Goal: Task Accomplishment & Management: Use online tool/utility

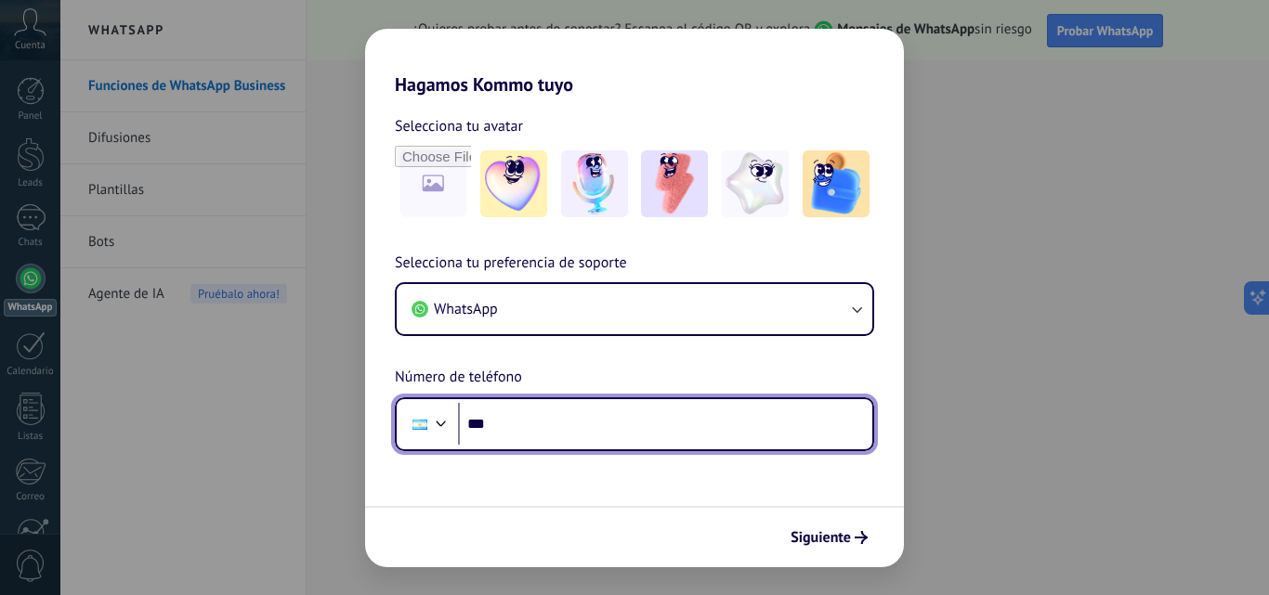
click at [536, 439] on input "***" at bounding box center [665, 424] width 414 height 43
click at [498, 426] on input "**********" at bounding box center [665, 424] width 414 height 43
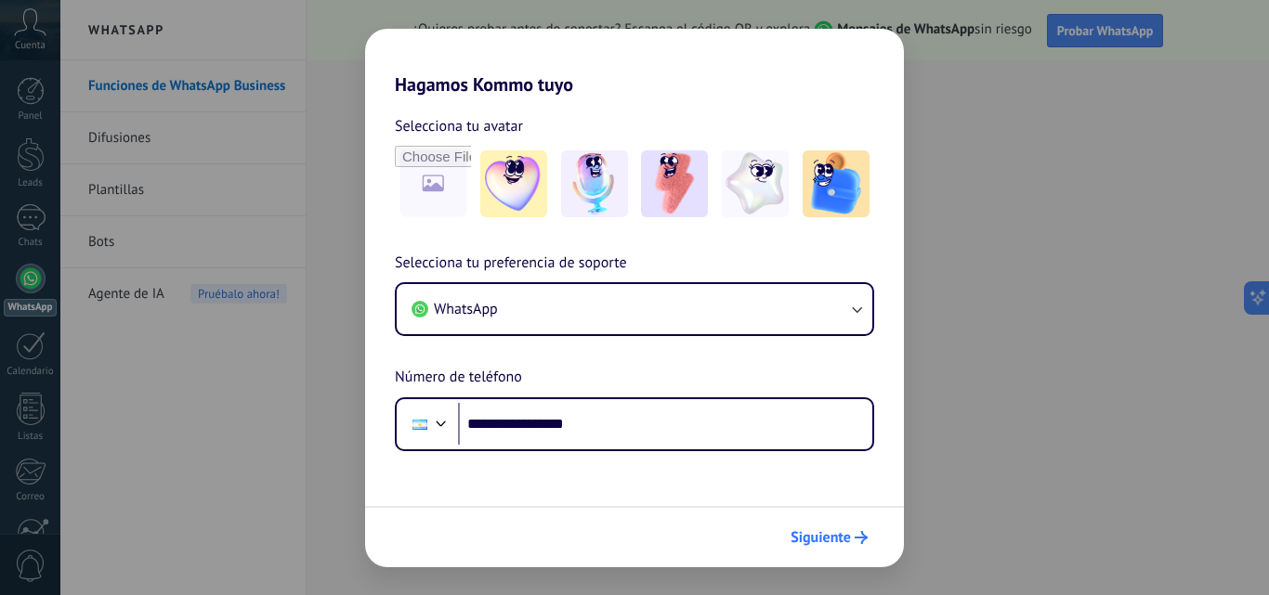
click at [859, 544] on button "Siguiente" at bounding box center [829, 538] width 94 height 32
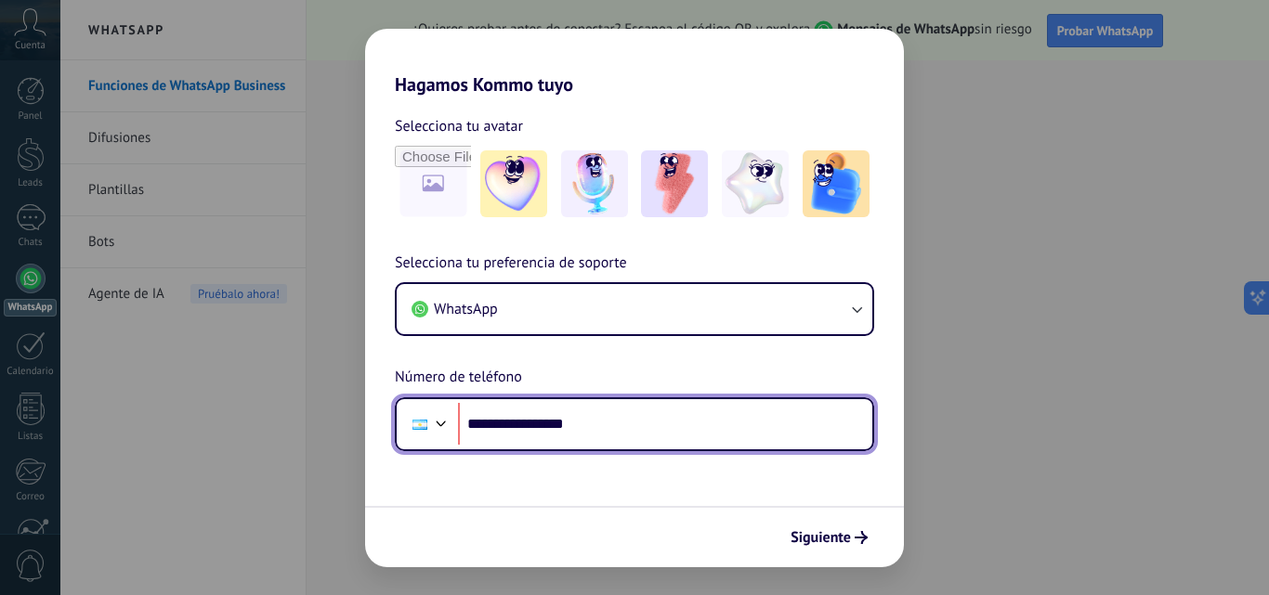
drag, startPoint x: 600, startPoint y: 420, endPoint x: 454, endPoint y: 436, distance: 146.7
click at [454, 436] on div "**********" at bounding box center [634, 425] width 479 height 54
type input "**"
type input "**********"
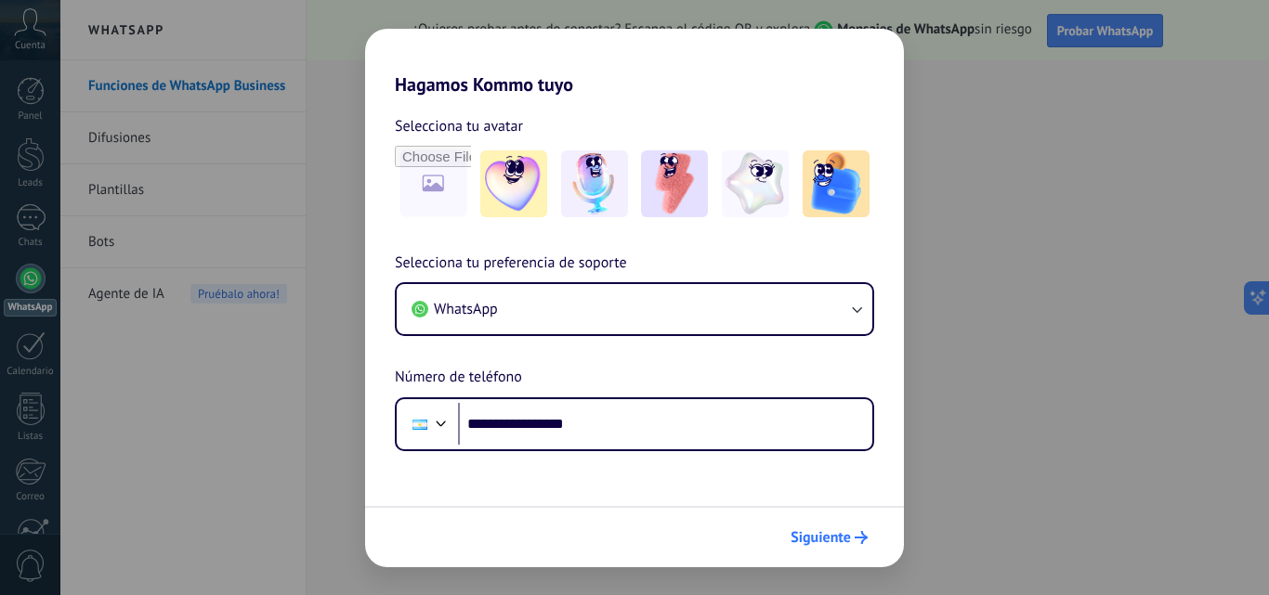
click at [826, 537] on span "Siguiente" at bounding box center [820, 537] width 60 height 13
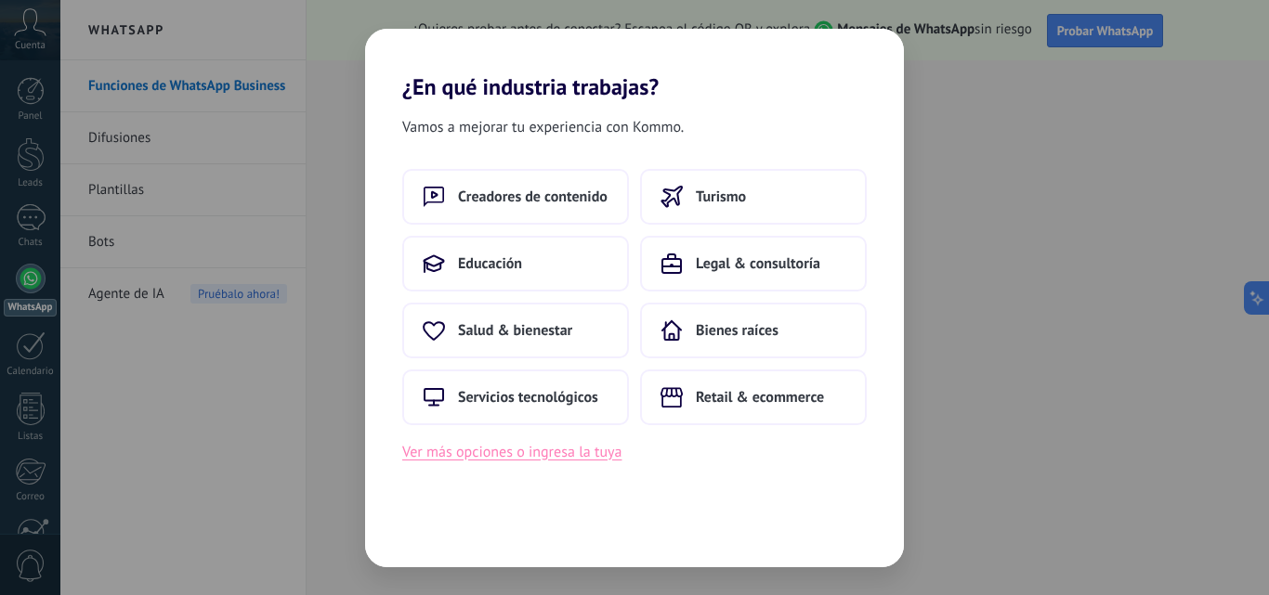
click at [518, 446] on button "Ver más opciones o ingresa la tuya" at bounding box center [511, 452] width 219 height 24
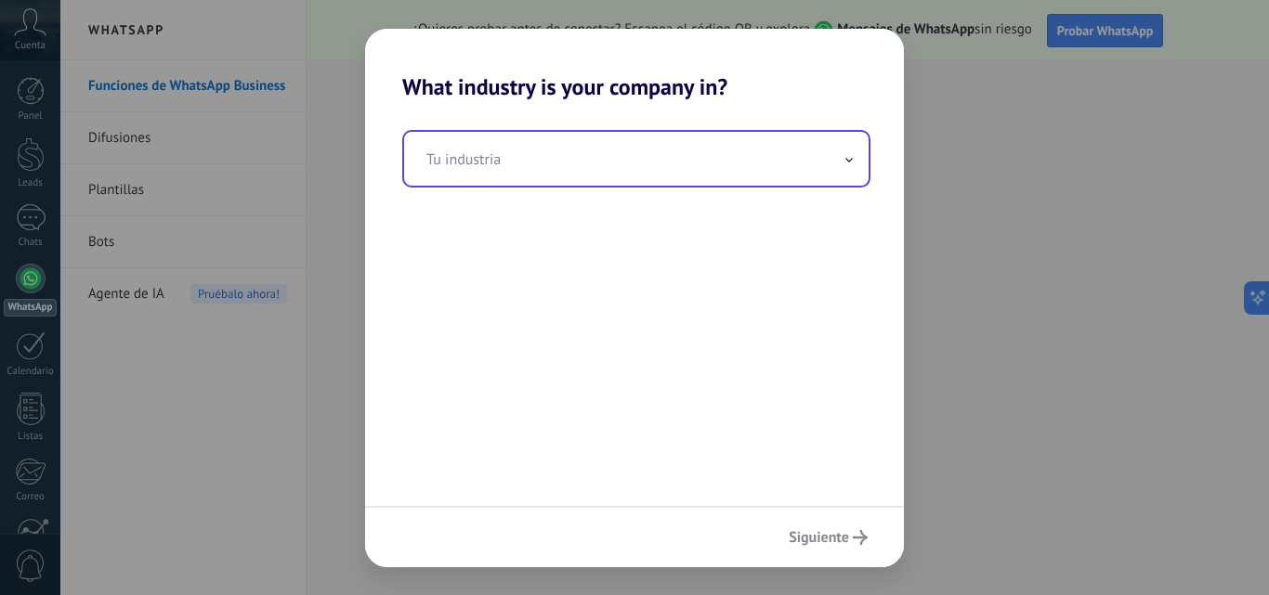
click at [846, 163] on span at bounding box center [848, 159] width 9 height 18
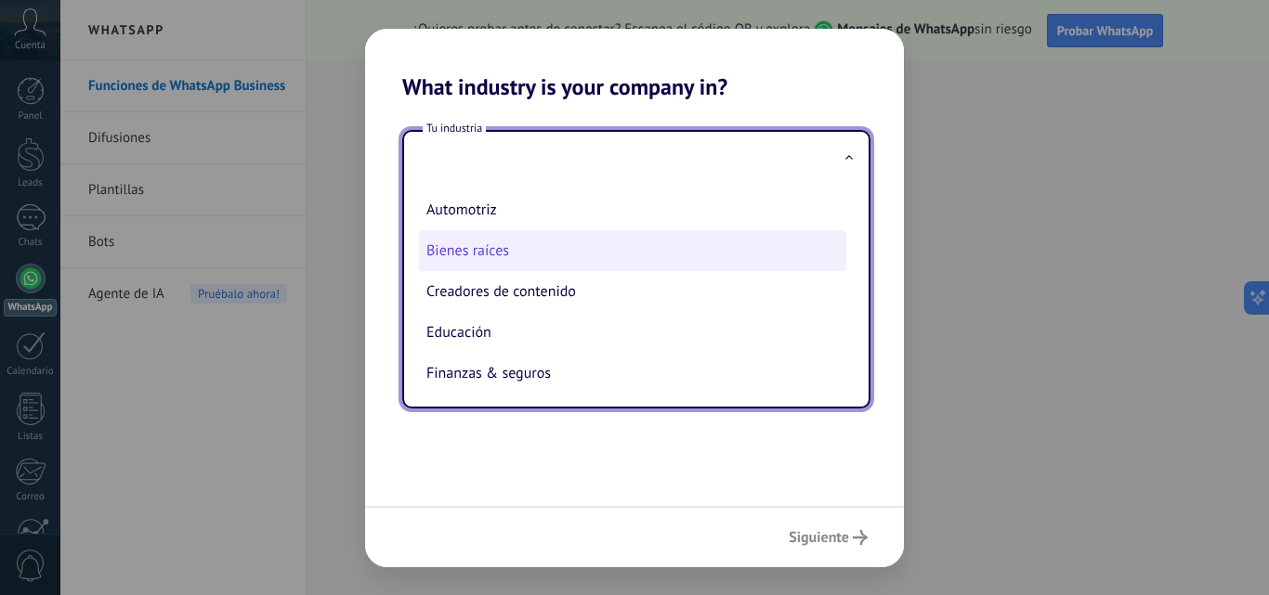
click at [500, 249] on li "Bienes raíces" at bounding box center [632, 250] width 427 height 41
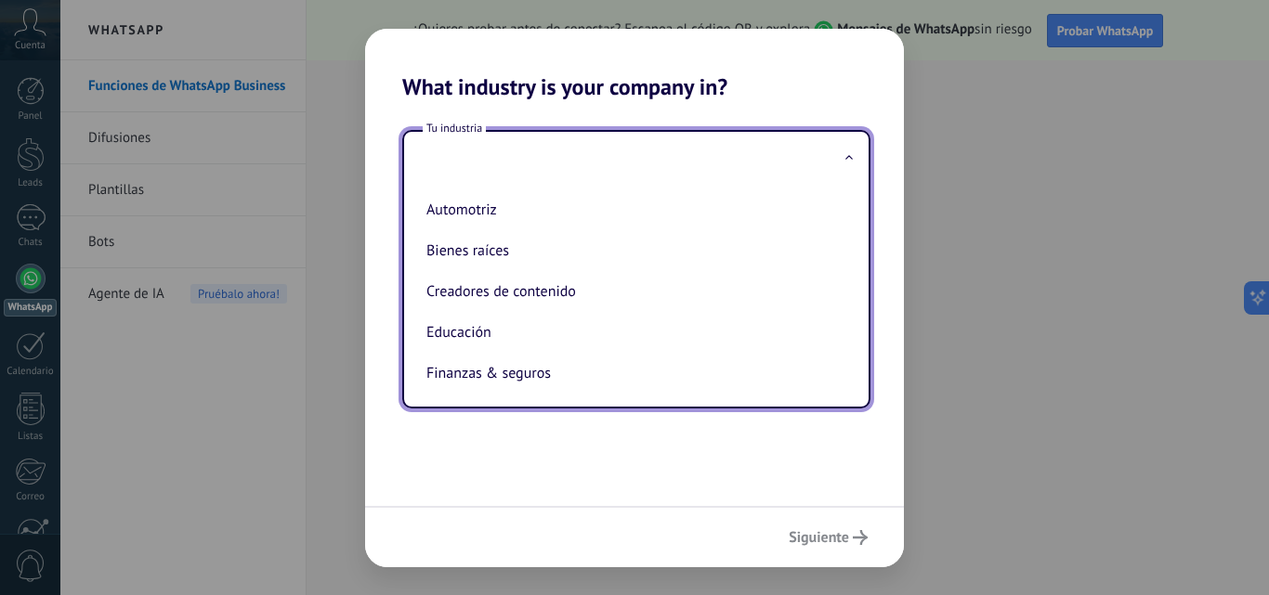
type input "**********"
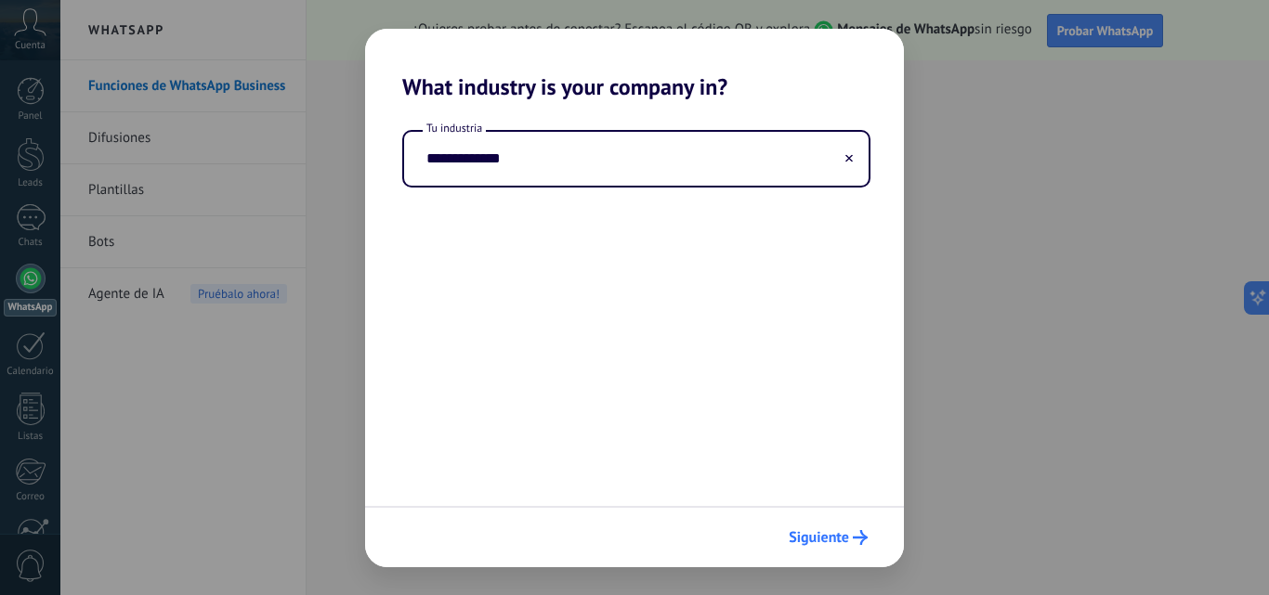
click at [841, 543] on span "Siguiente" at bounding box center [819, 537] width 60 height 13
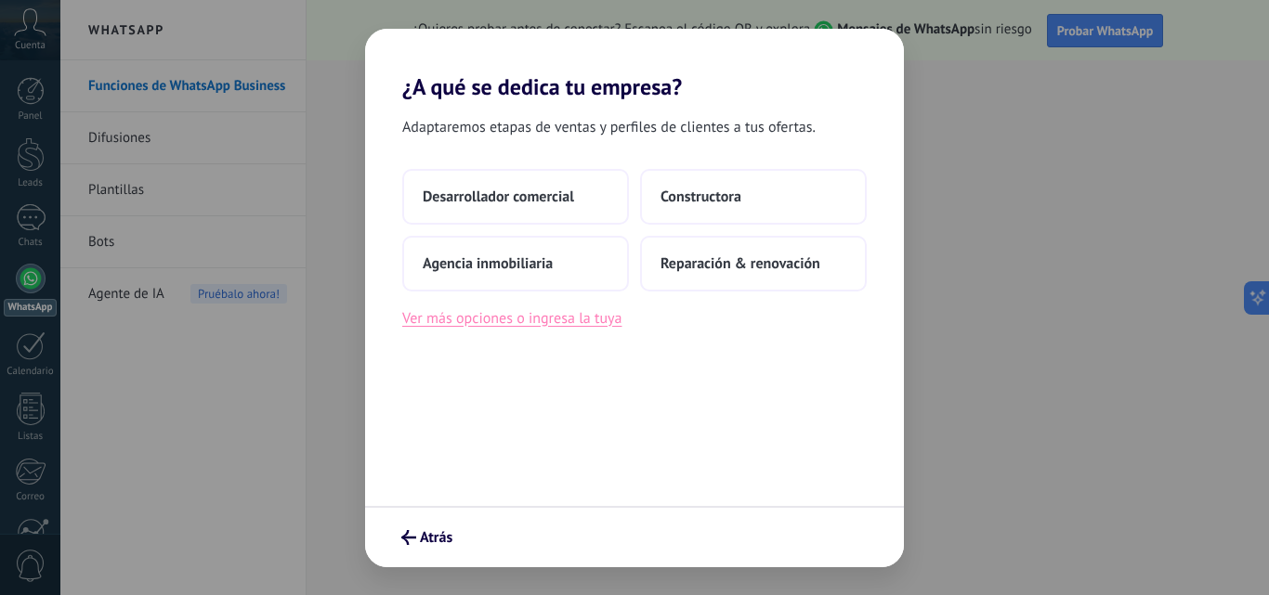
click at [511, 326] on button "Ver más opciones o ingresa la tuya" at bounding box center [511, 319] width 219 height 24
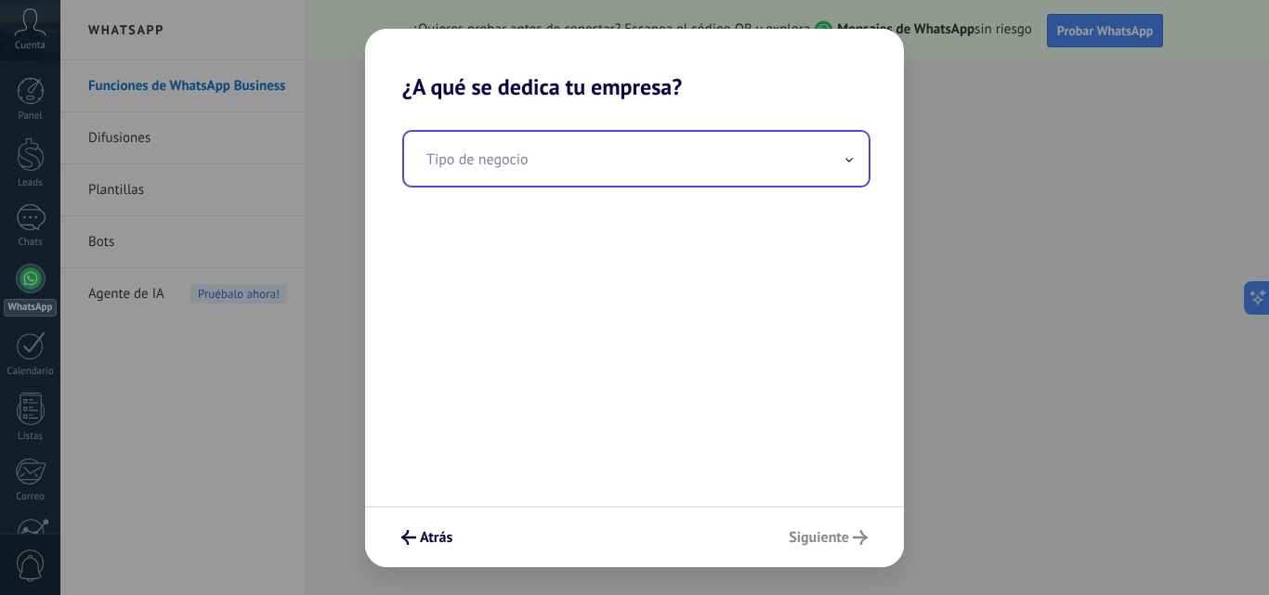
click at [831, 170] on input "text" at bounding box center [636, 159] width 464 height 54
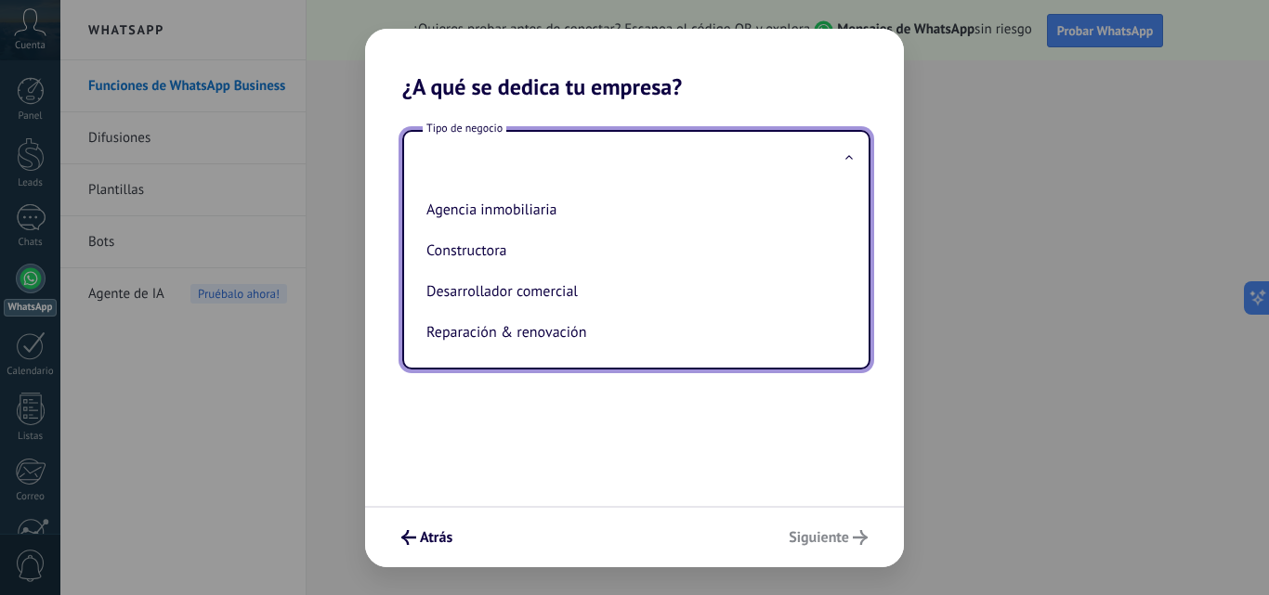
click at [850, 159] on span at bounding box center [848, 159] width 9 height 18
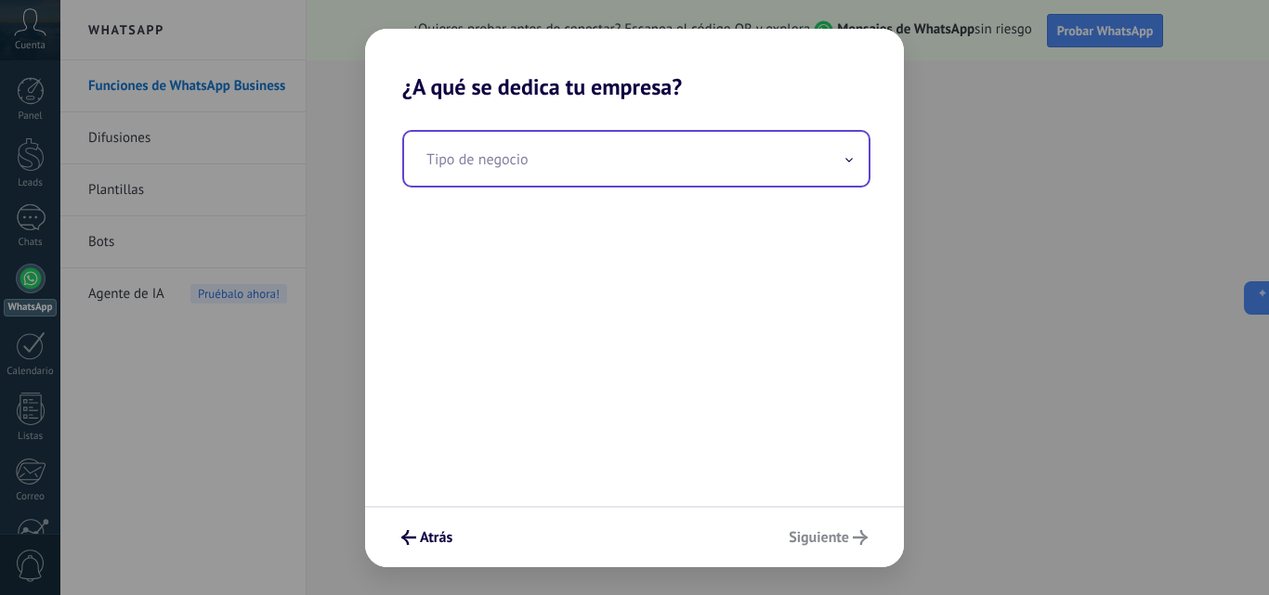
click at [850, 159] on icon at bounding box center [848, 160] width 7 height 5
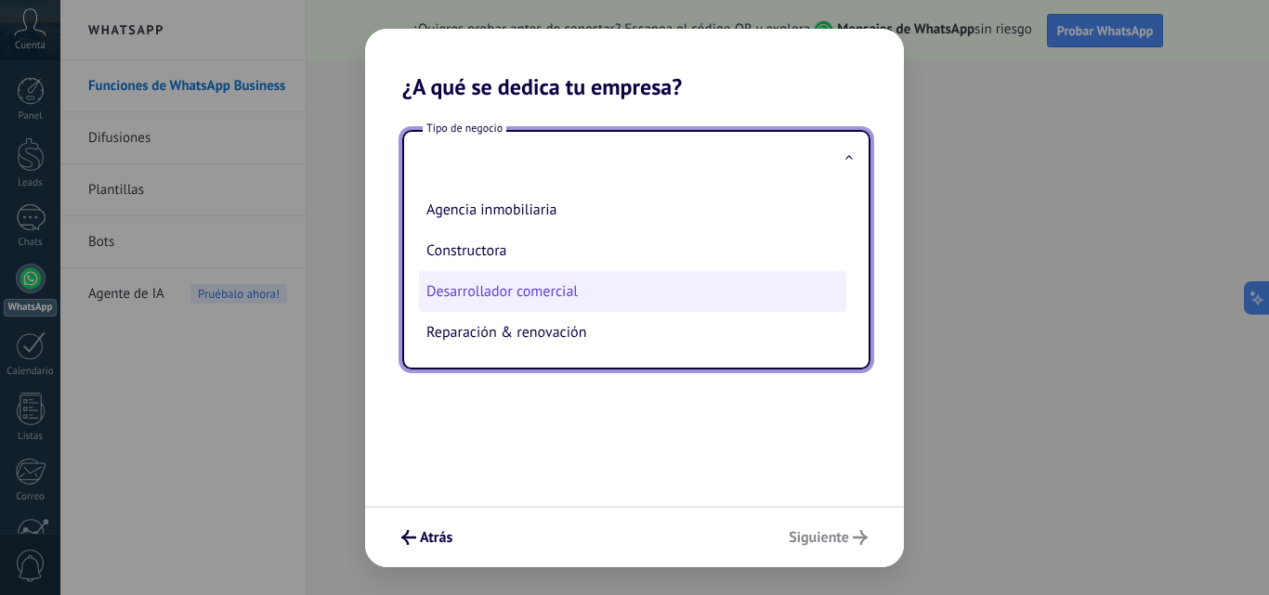
click at [491, 293] on li "Desarrollador comercial" at bounding box center [632, 291] width 427 height 41
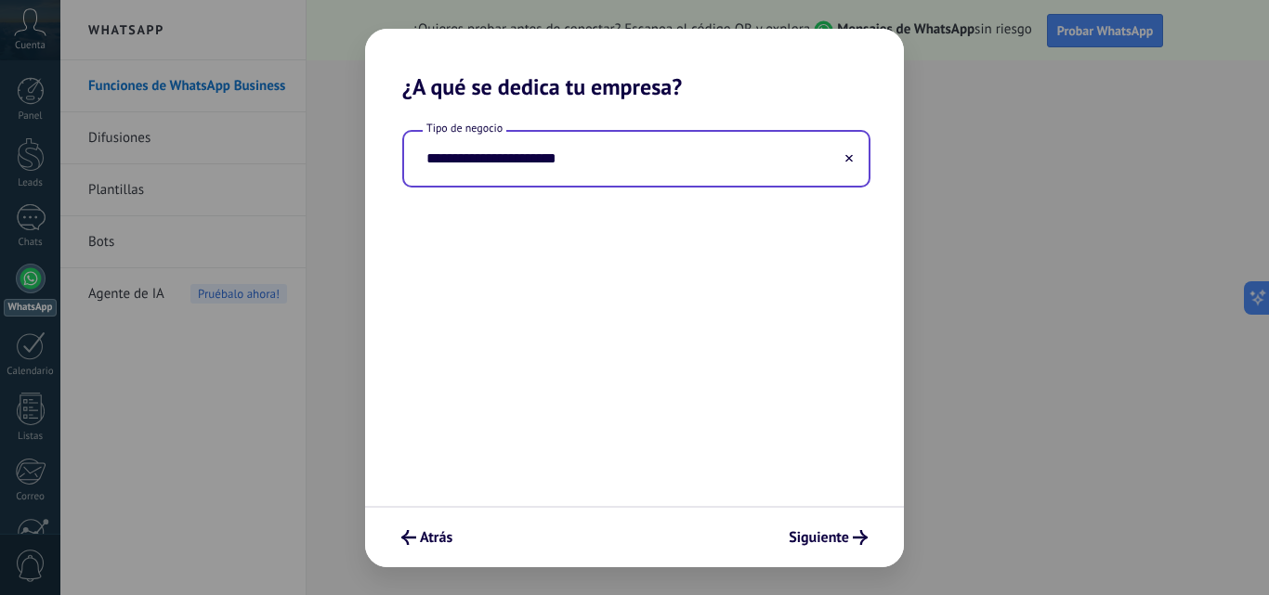
type input "**********"
click at [850, 155] on icon at bounding box center [848, 157] width 7 height 7
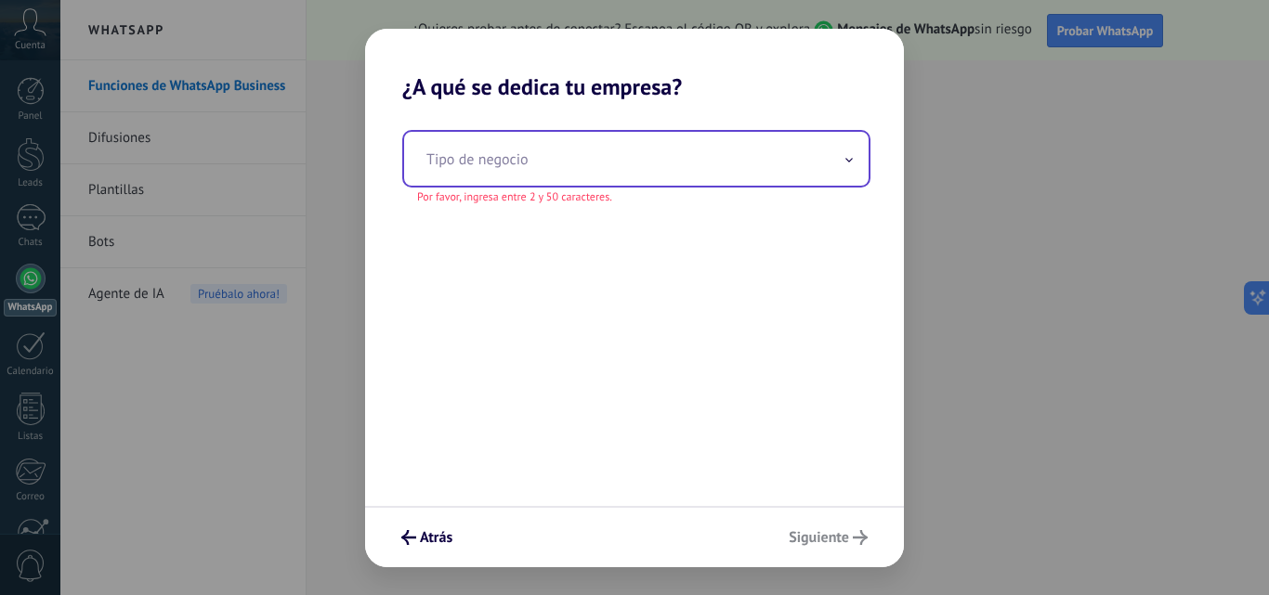
click at [854, 159] on input "text" at bounding box center [636, 159] width 464 height 54
click at [838, 153] on input "text" at bounding box center [636, 159] width 464 height 54
click at [687, 156] on input "text" at bounding box center [636, 159] width 464 height 54
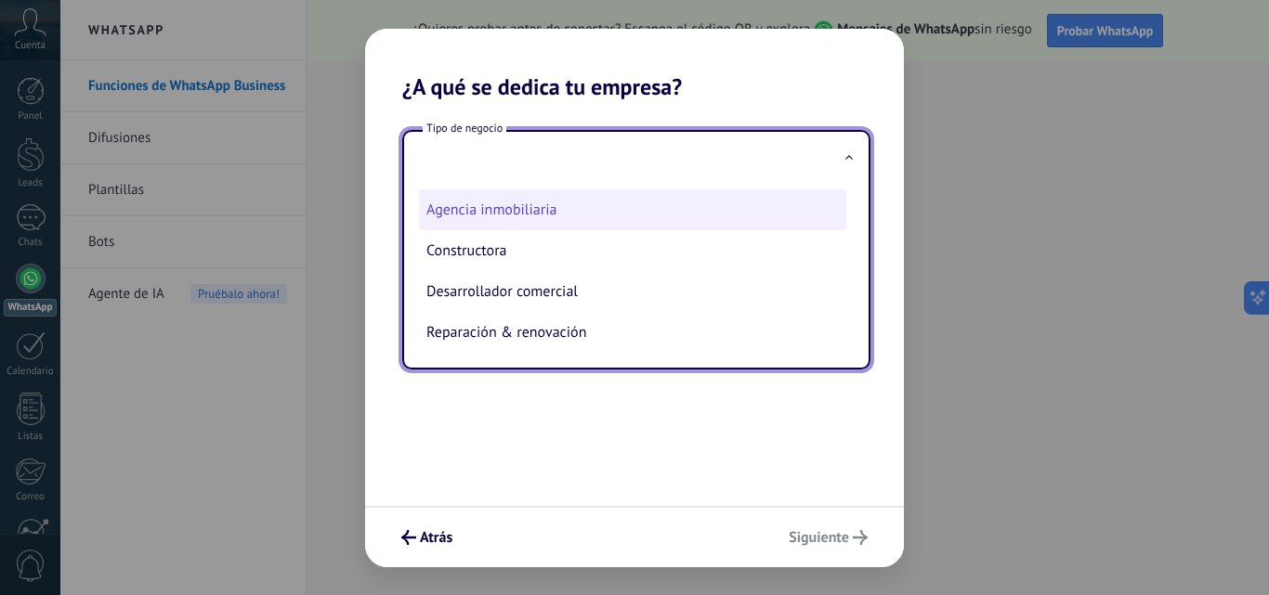
click at [529, 208] on li "Agencia inmobiliaria" at bounding box center [632, 209] width 427 height 41
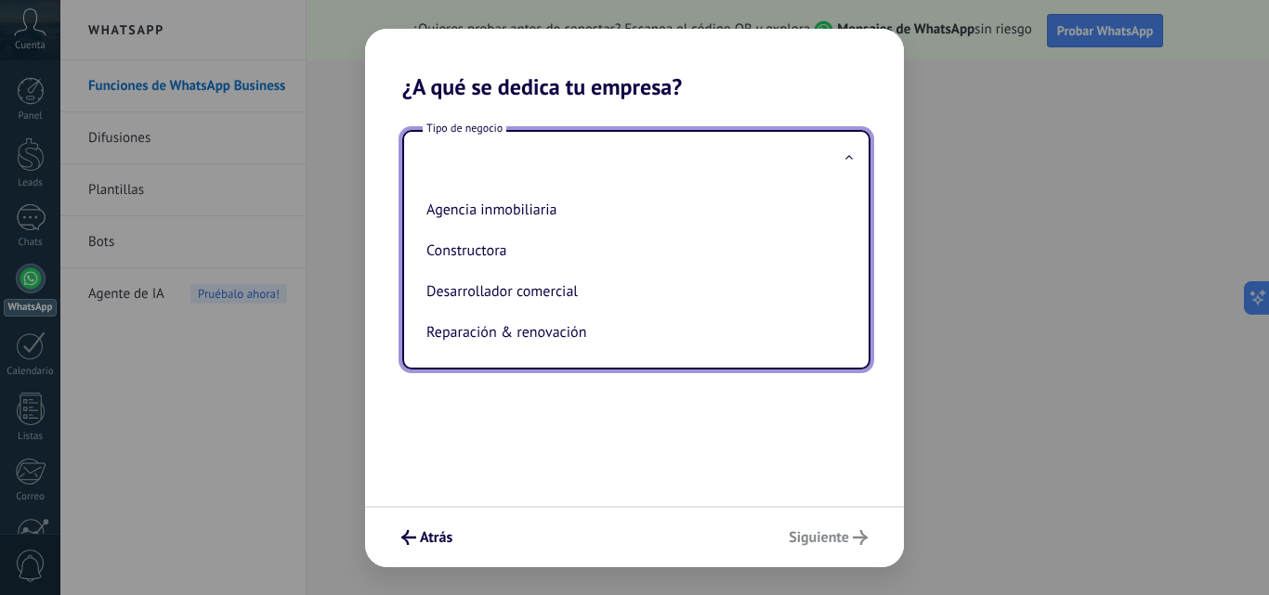
type input "**********"
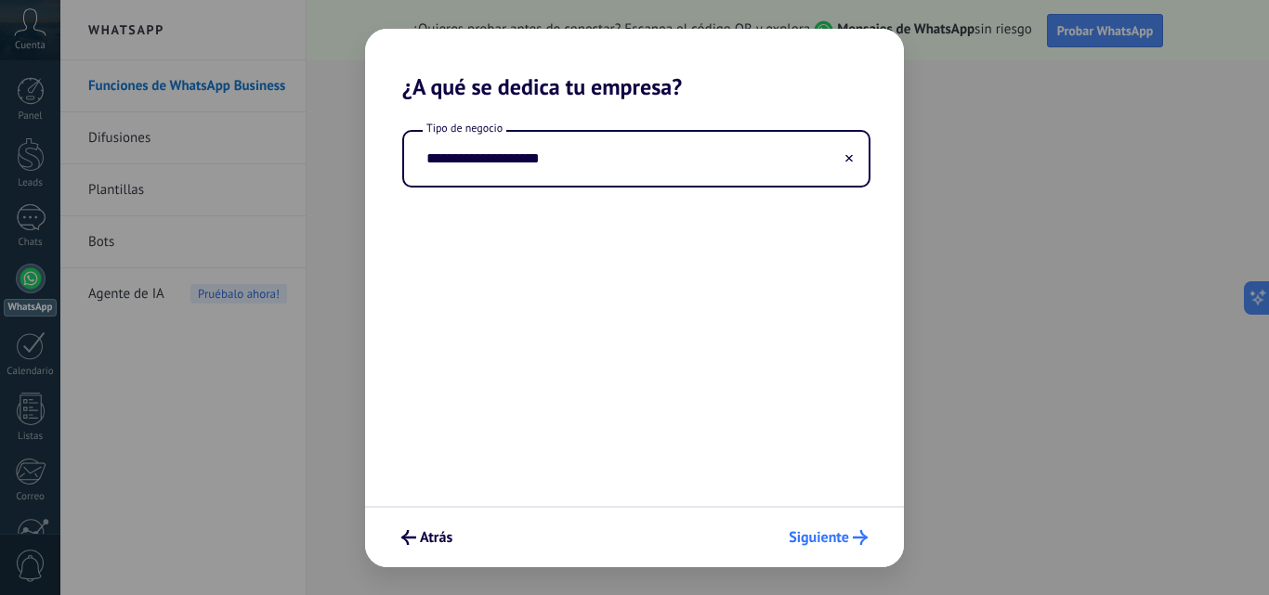
click at [841, 521] on div "Atrás Siguiente" at bounding box center [634, 536] width 539 height 61
click at [828, 536] on span "Siguiente" at bounding box center [819, 537] width 60 height 13
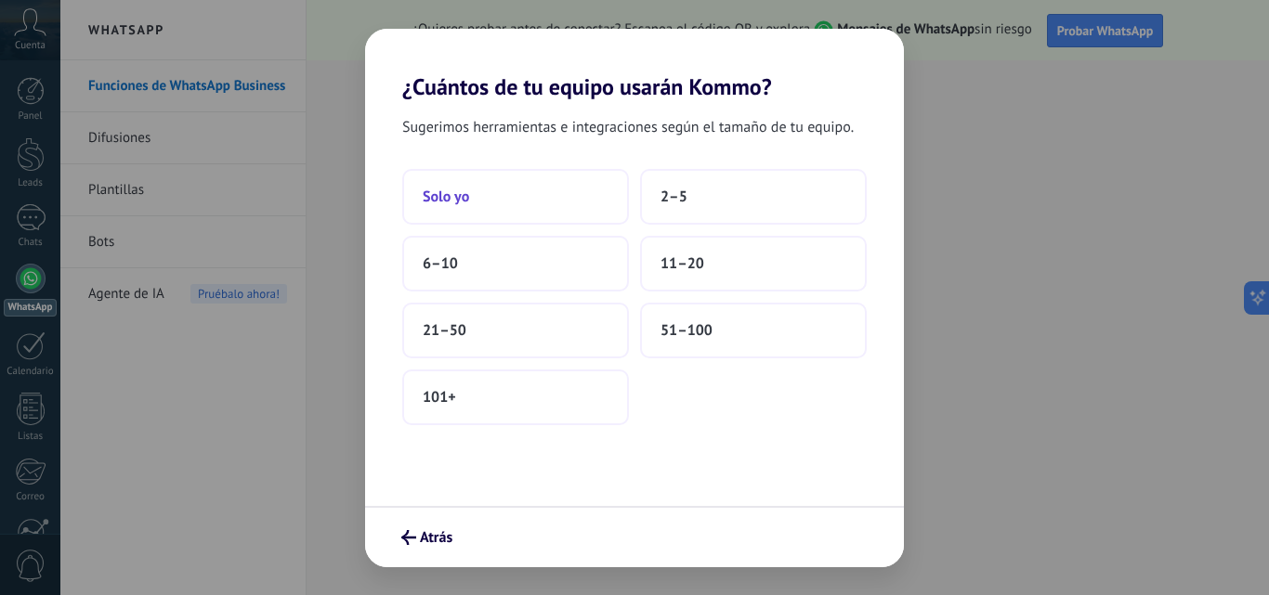
click at [437, 197] on span "Solo yo" at bounding box center [446, 197] width 46 height 19
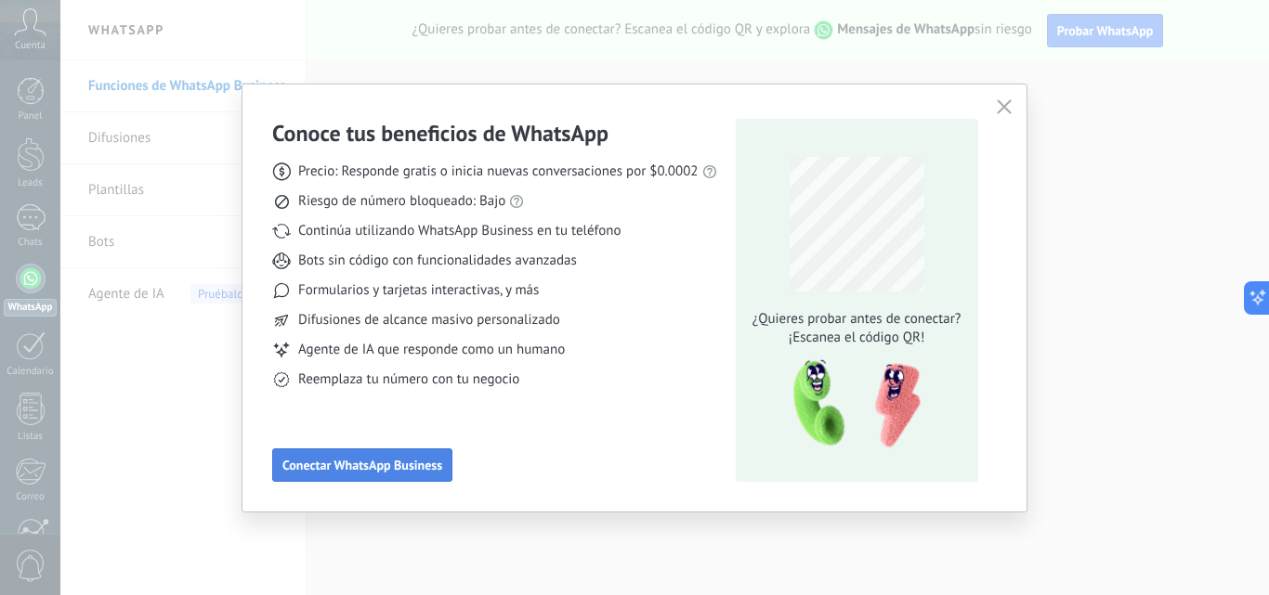
click at [346, 452] on button "Conectar WhatsApp Business" at bounding box center [362, 465] width 180 height 33
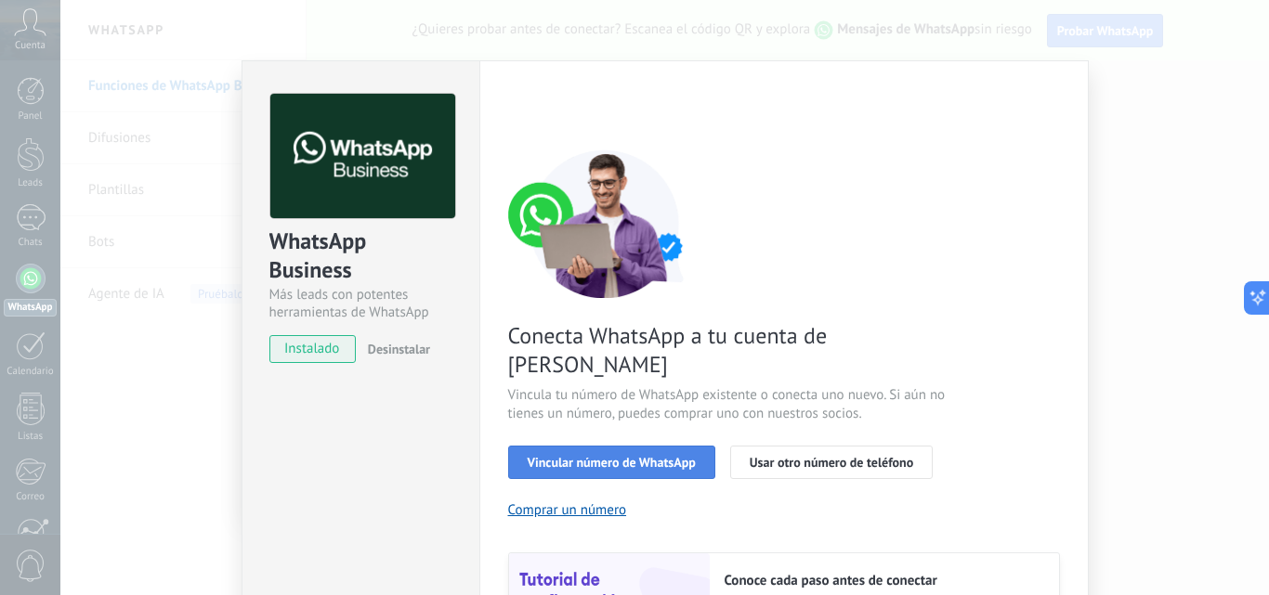
click at [649, 456] on span "Vincular número de WhatsApp" at bounding box center [612, 462] width 168 height 13
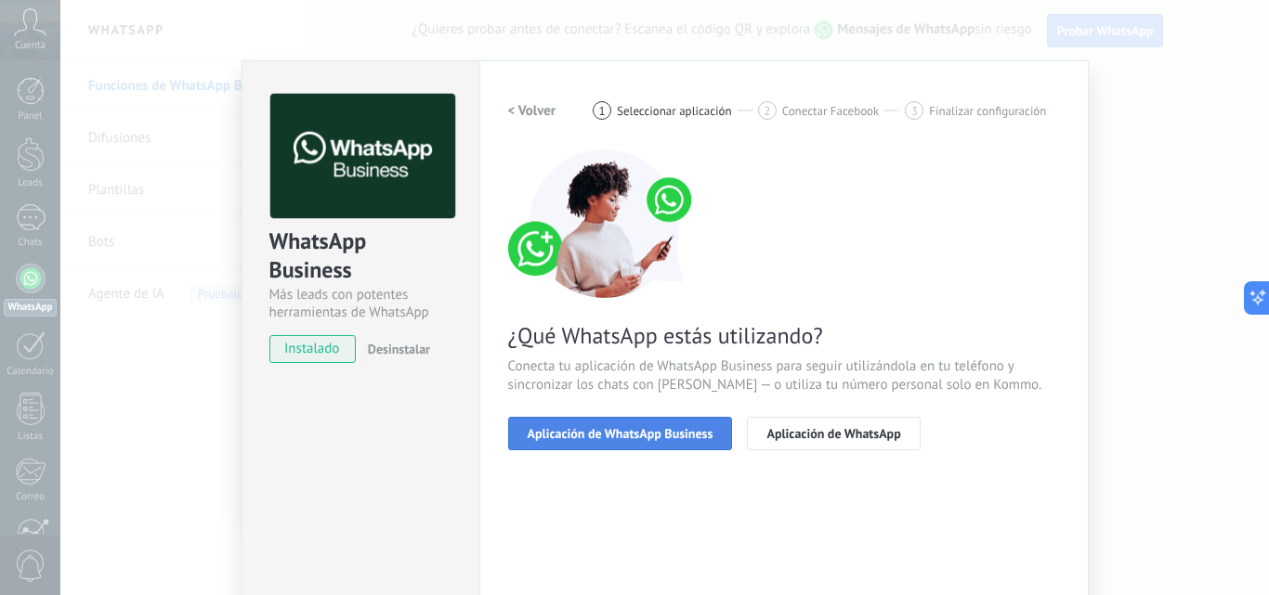
click at [638, 432] on span "Aplicación de WhatsApp Business" at bounding box center [621, 433] width 186 height 13
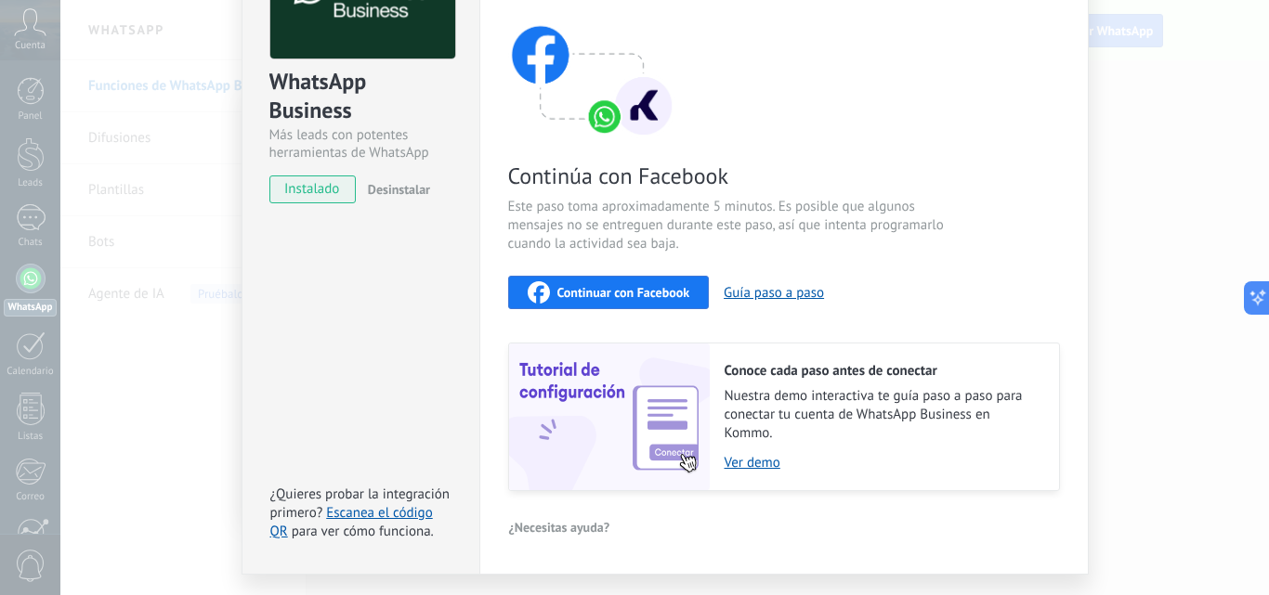
scroll to position [186, 0]
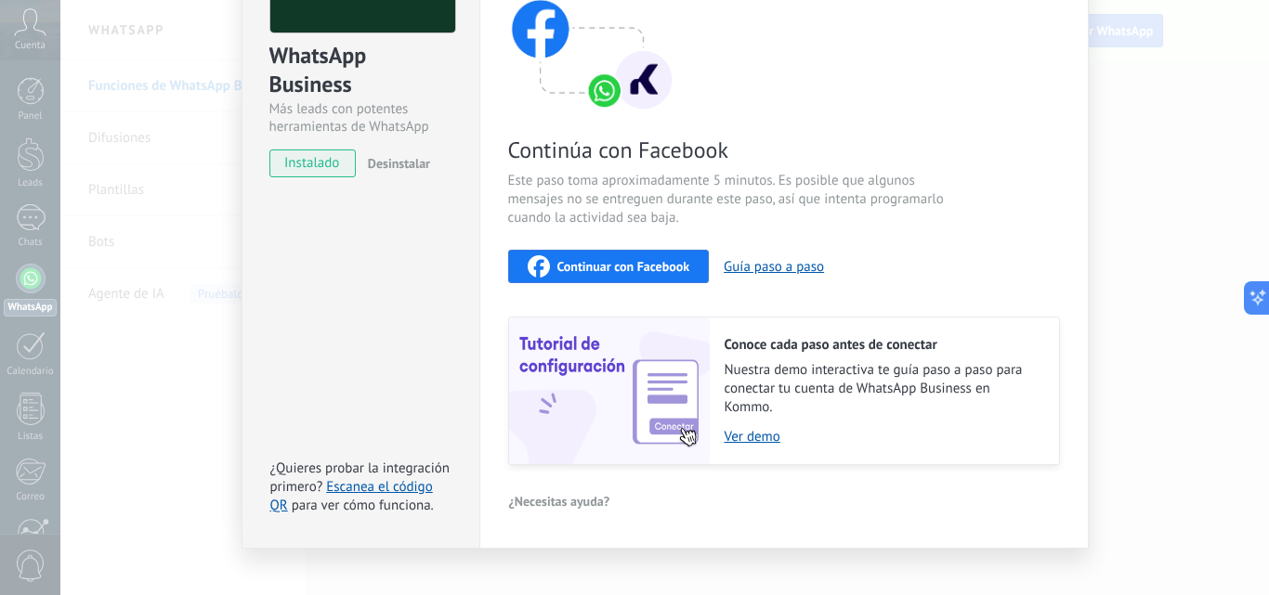
click at [639, 268] on span "Continuar con Facebook" at bounding box center [623, 266] width 133 height 13
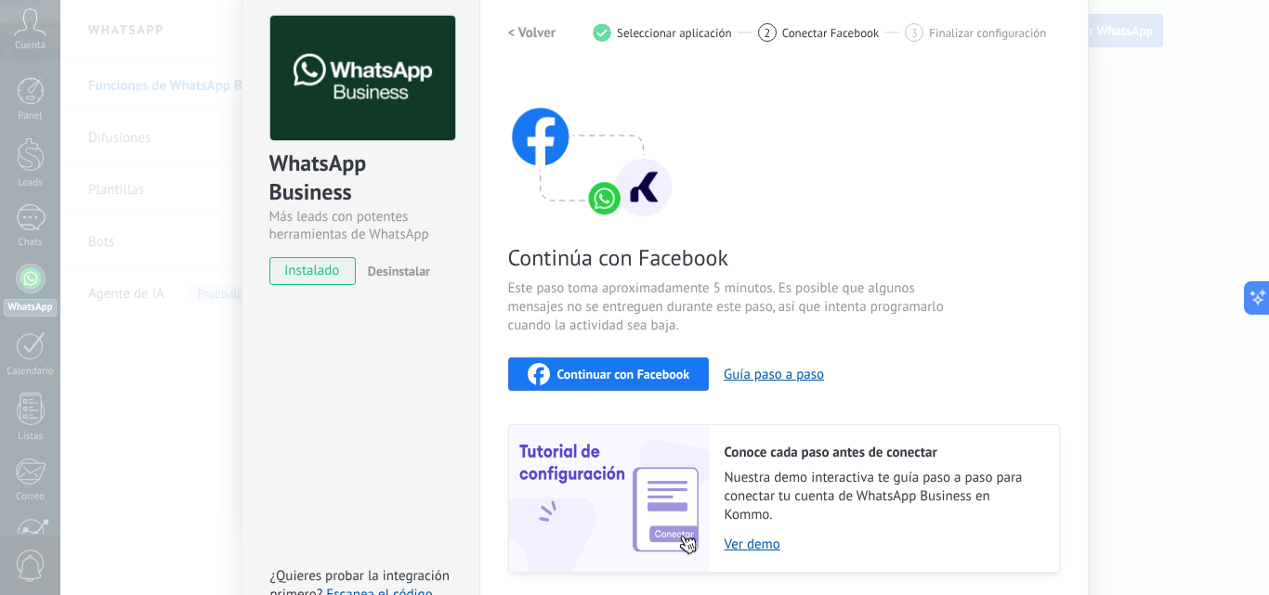
scroll to position [208, 0]
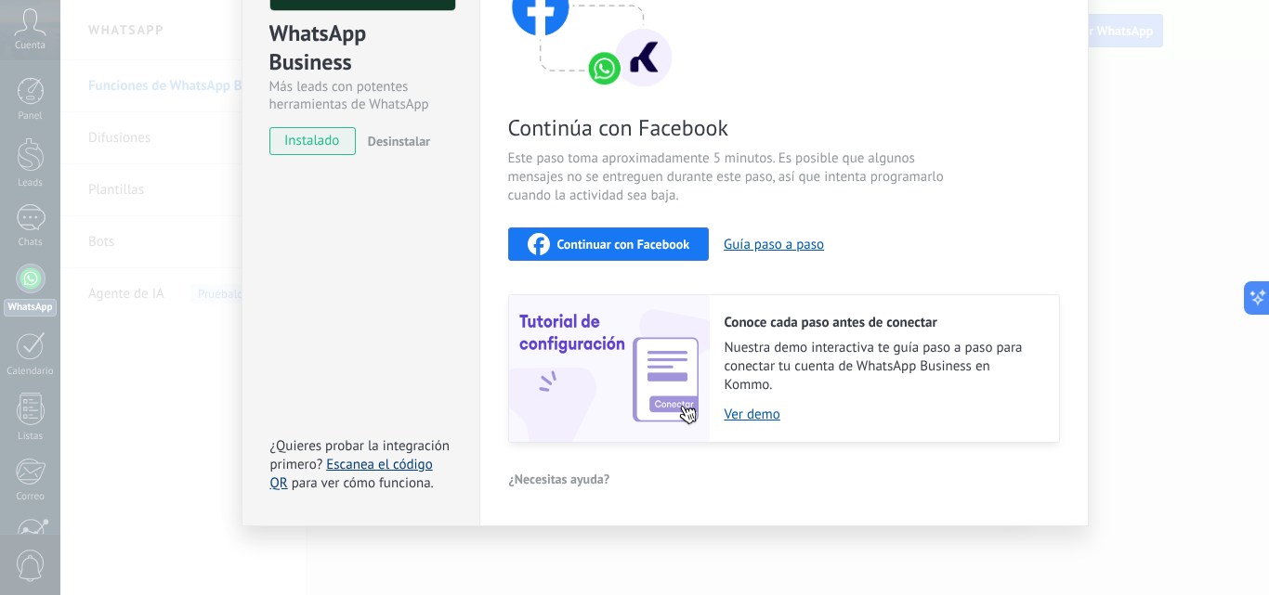
click at [393, 465] on link "Escanea el código QR" at bounding box center [351, 474] width 163 height 36
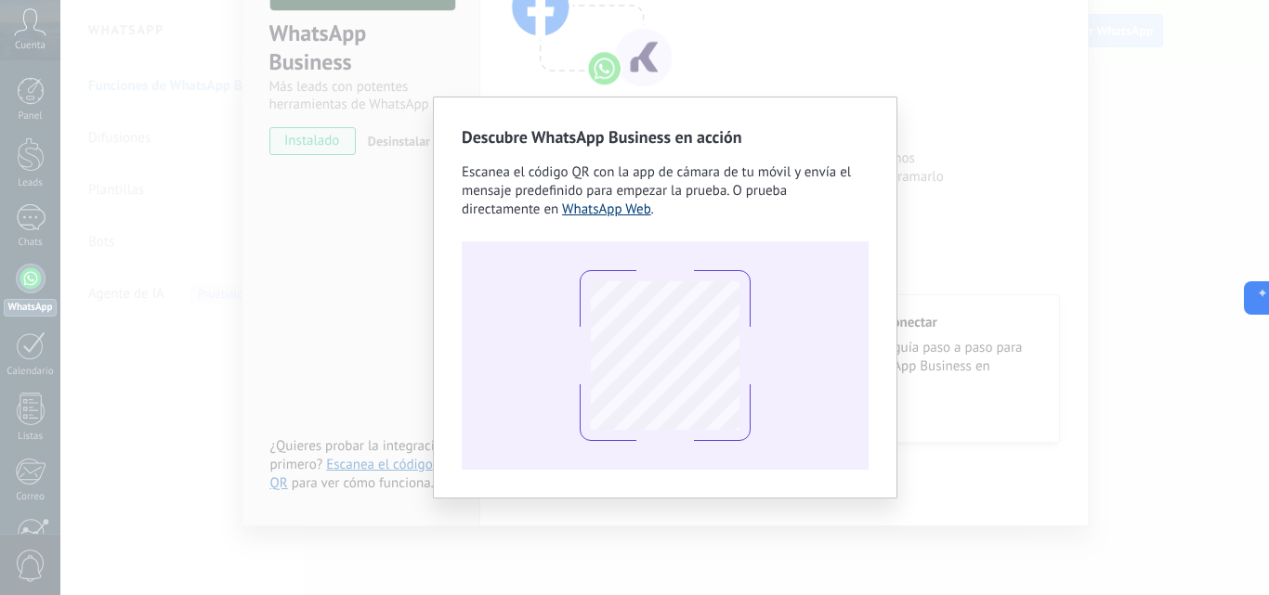
click at [621, 211] on link "WhatsApp Web" at bounding box center [606, 210] width 89 height 18
click at [913, 53] on div "Descubre WhatsApp Business en acción Escanea el código QR con la app [PERSON_NA…" at bounding box center [664, 297] width 1208 height 595
click at [206, 392] on div "Descubre WhatsApp Business en acción Escanea el código QR con la app [PERSON_NA…" at bounding box center [664, 297] width 1208 height 595
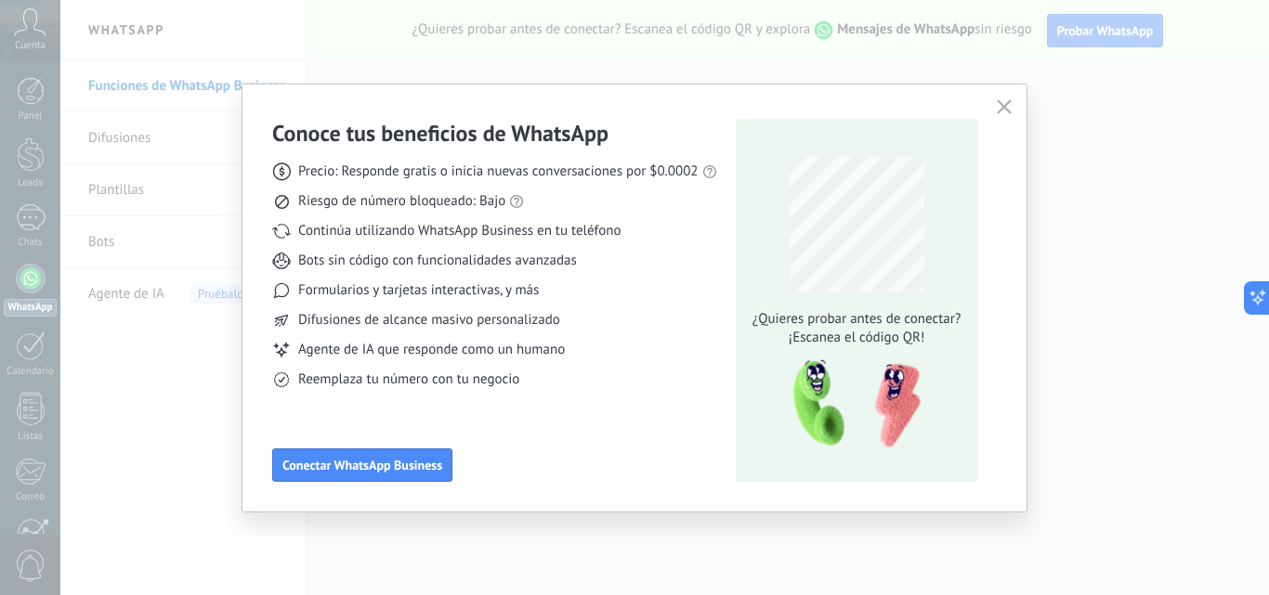
scroll to position [0, 0]
click at [1009, 102] on use "button" at bounding box center [1004, 106] width 14 height 14
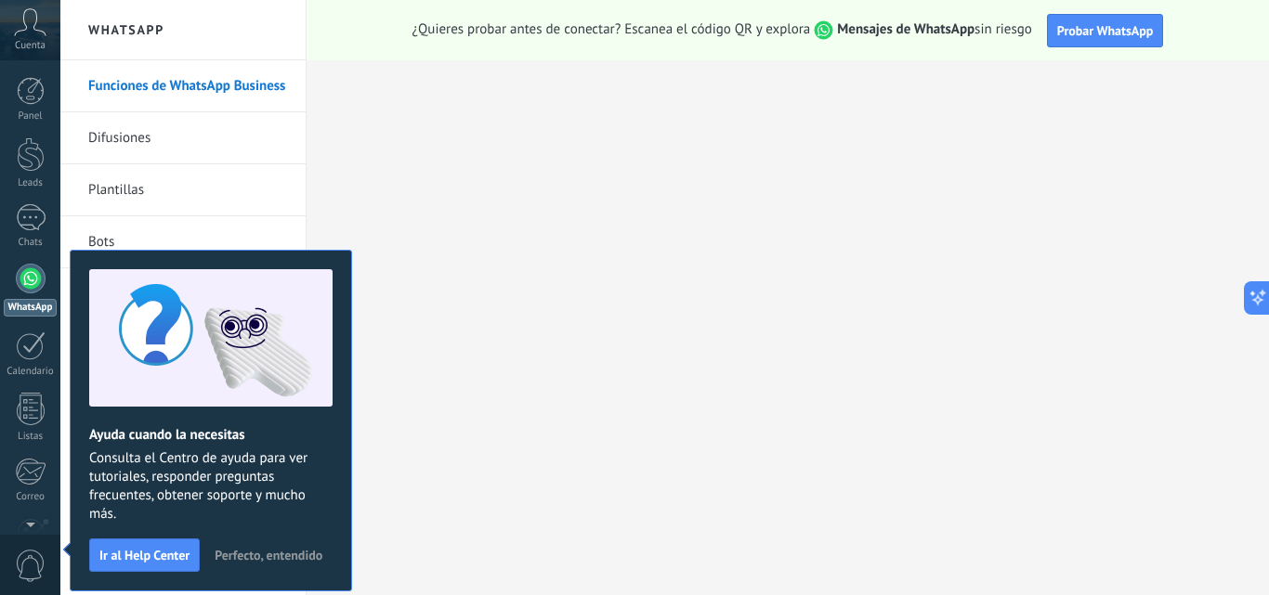
click at [241, 549] on span "Perfecto, entendido" at bounding box center [269, 555] width 108 height 13
